Goal: Information Seeking & Learning: Learn about a topic

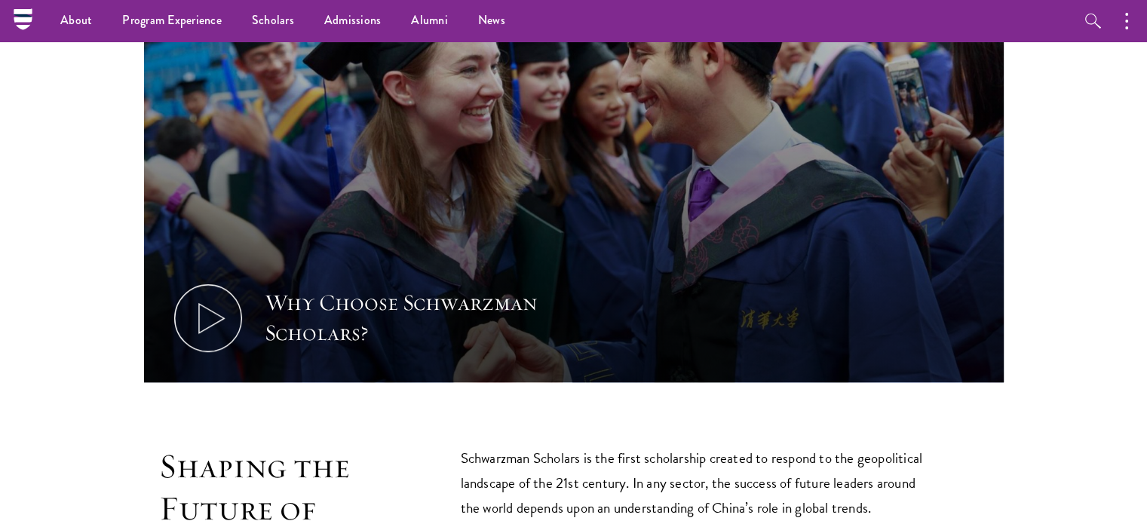
scroll to position [253, 0]
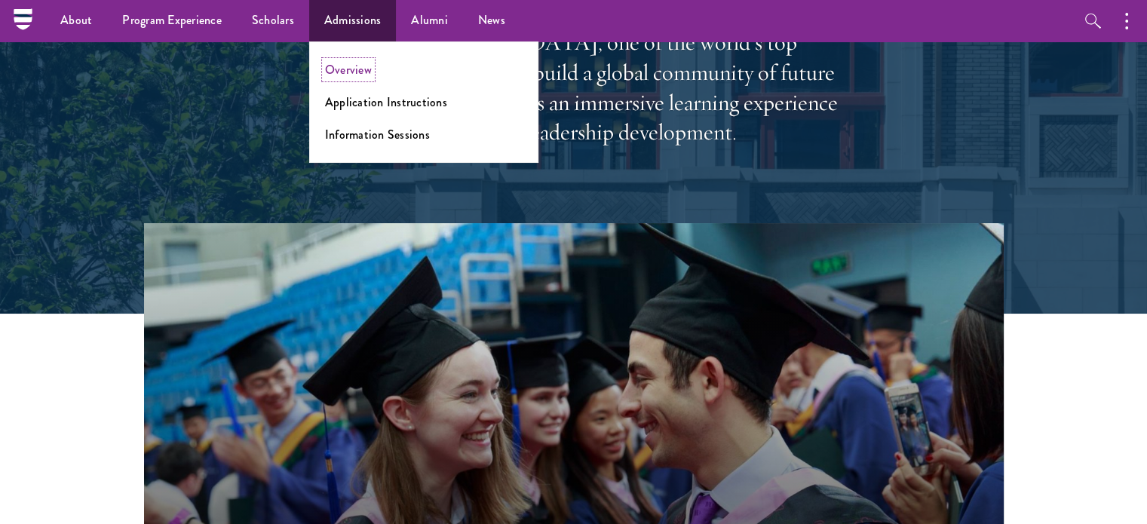
click at [352, 63] on link "Overview" at bounding box center [348, 69] width 47 height 17
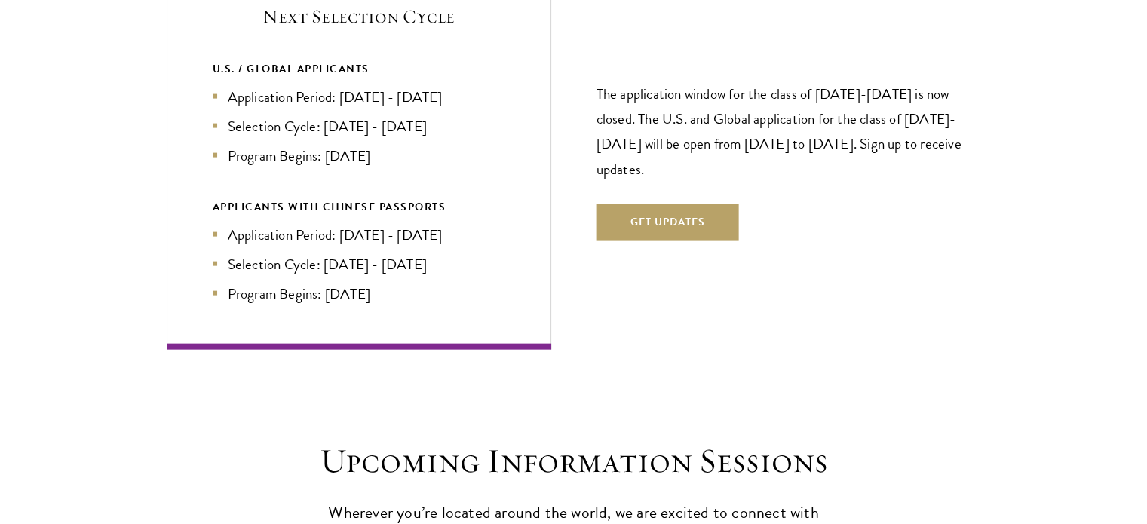
scroll to position [3316, 0]
click at [814, 81] on p "The application window for the class of 2026-2027 is now closed. The U.S. and G…" at bounding box center [789, 131] width 385 height 100
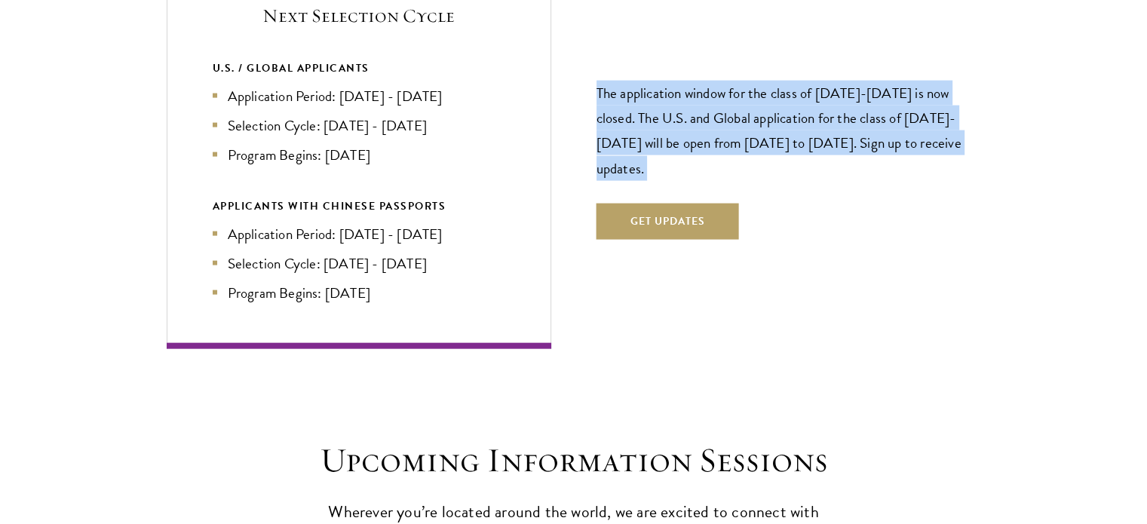
click at [814, 81] on p "The application window for the class of 2026-2027 is now closed. The U.S. and G…" at bounding box center [789, 131] width 385 height 100
